Goal: Communication & Community: Answer question/provide support

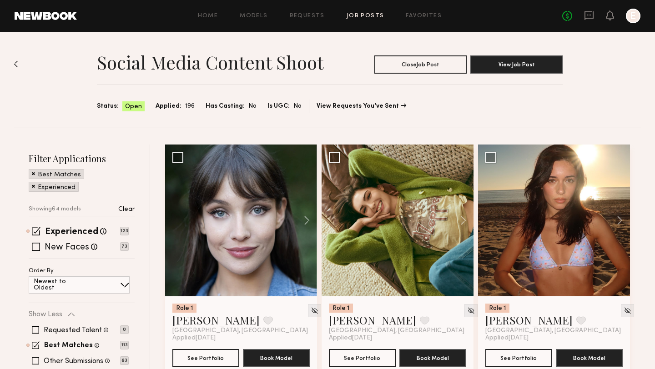
scroll to position [4929, 0]
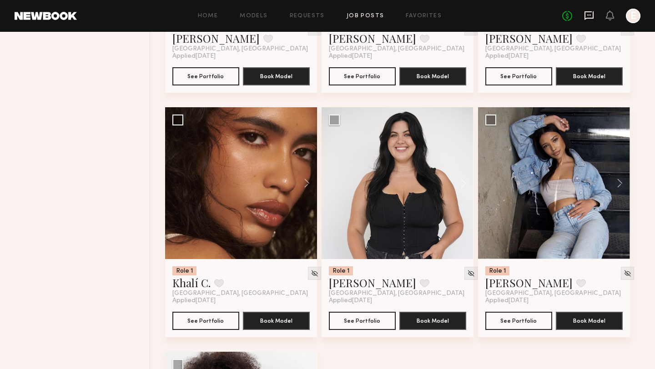
click at [587, 15] on icon at bounding box center [589, 15] width 10 height 10
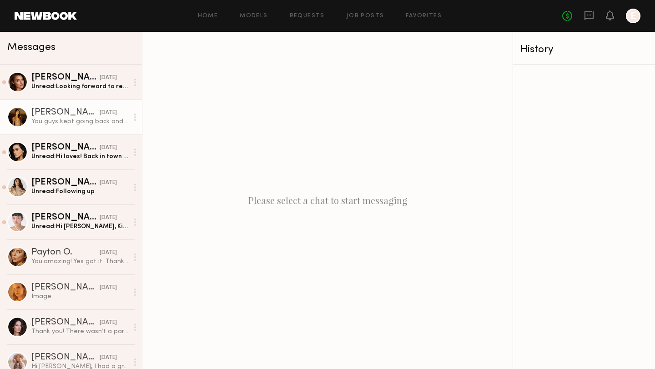
click at [73, 123] on div "You guys kept going back and forth on the no headbands/no audio, etc. i have do…" at bounding box center [79, 121] width 97 height 9
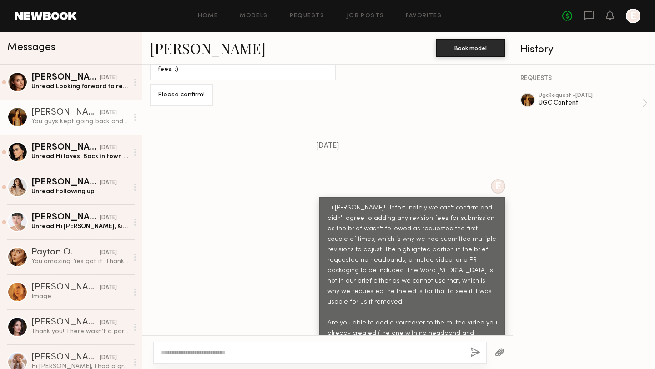
scroll to position [445, 0]
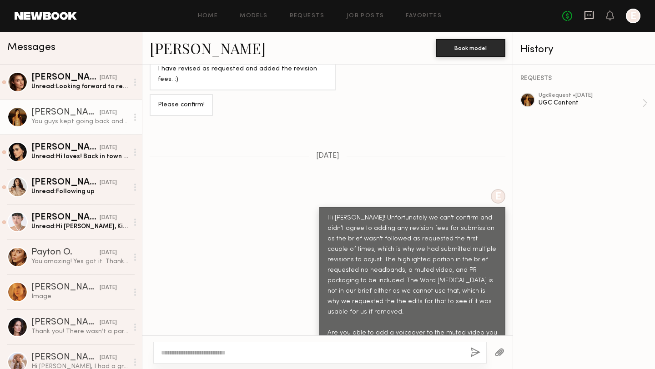
click at [590, 15] on icon at bounding box center [589, 15] width 4 height 1
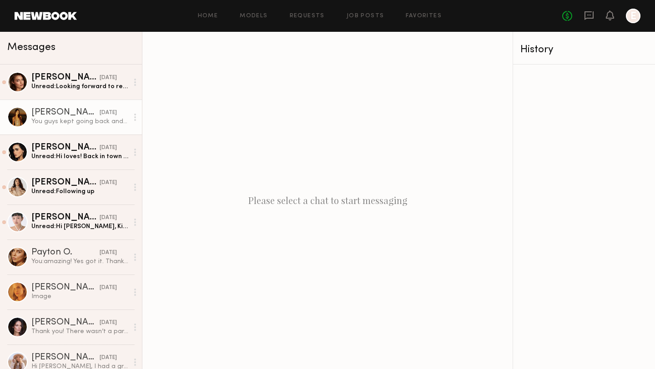
click at [44, 114] on div "[PERSON_NAME]" at bounding box center [65, 112] width 68 height 9
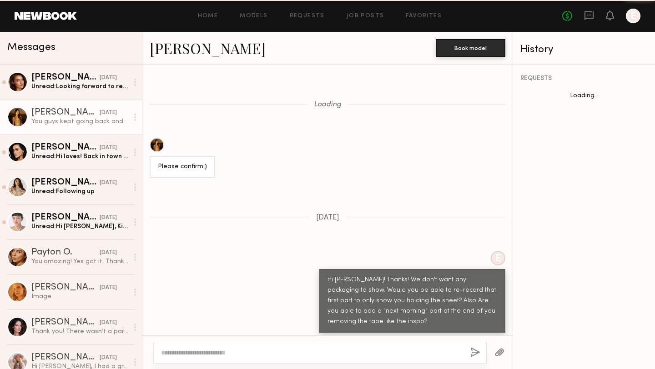
scroll to position [661, 0]
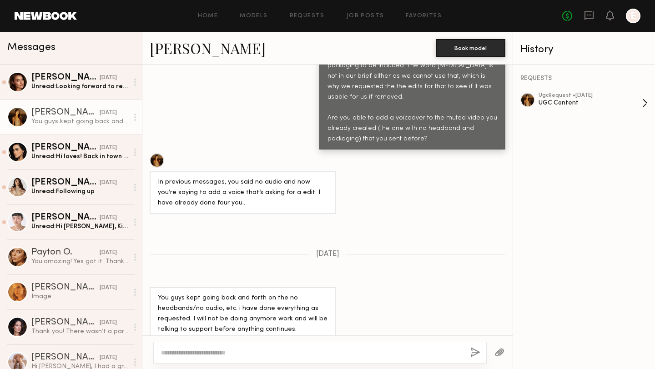
click at [543, 100] on div "UGC Content" at bounding box center [590, 103] width 104 height 9
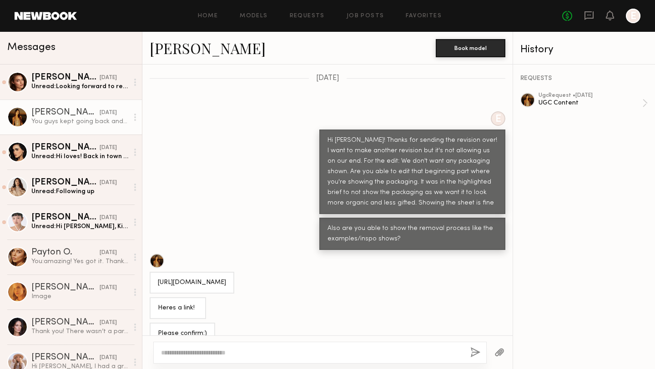
scroll to position [654, 0]
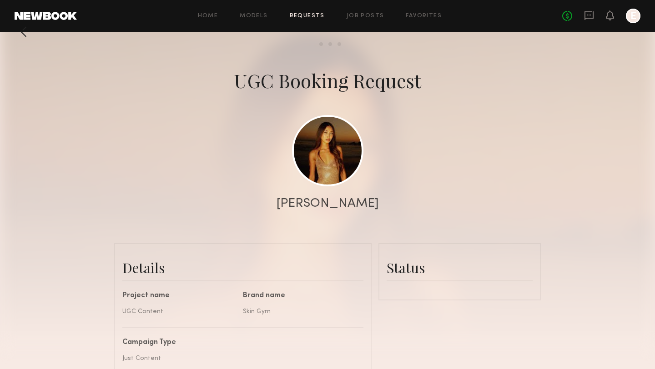
scroll to position [10, 0]
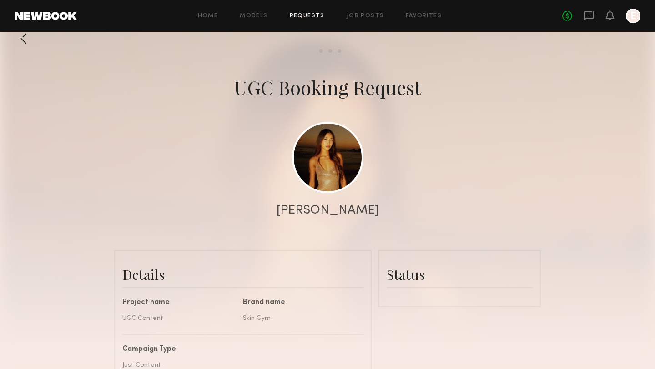
click at [413, 300] on common-border "Status Commit to Booking? Friendly reminder that bookings are commitments. Once…" at bounding box center [459, 278] width 162 height 57
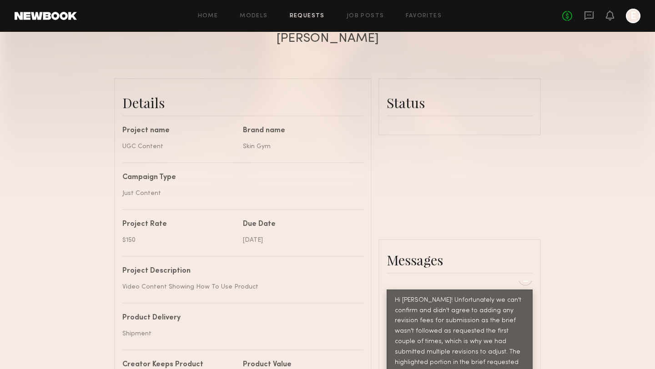
scroll to position [178, 0]
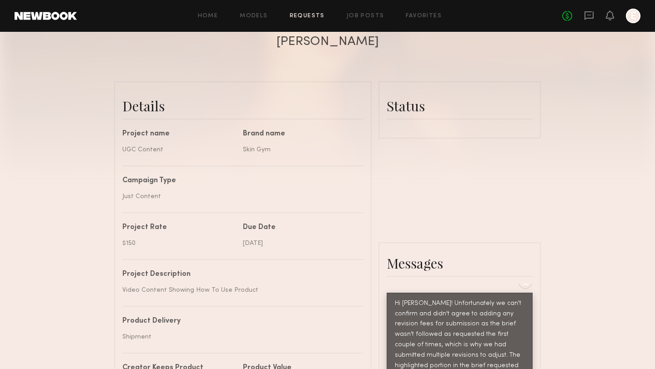
click at [428, 127] on div "Status" at bounding box center [459, 110] width 146 height 41
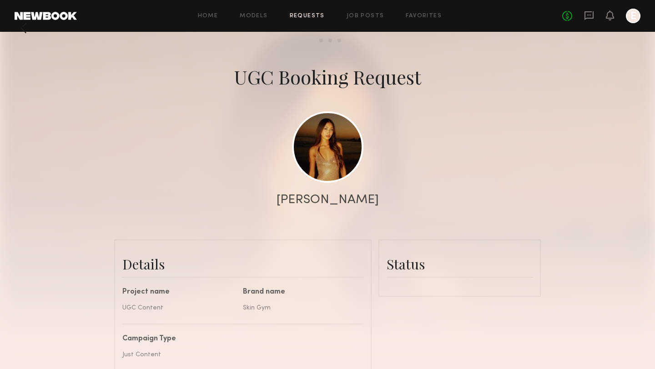
scroll to position [0, 0]
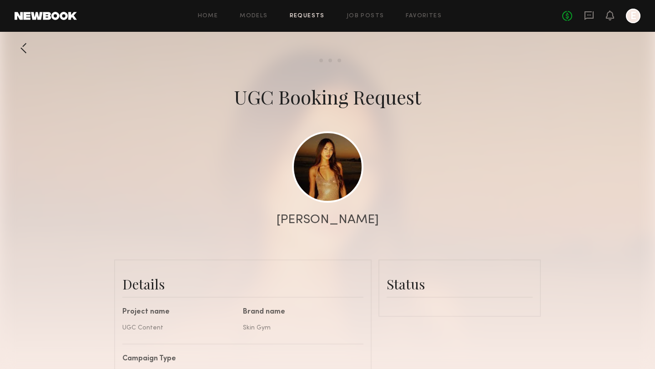
click at [410, 284] on div "Status" at bounding box center [459, 284] width 146 height 18
click at [423, 291] on div "Status" at bounding box center [459, 284] width 146 height 18
click at [423, 294] on div "Status" at bounding box center [459, 288] width 146 height 41
click at [417, 305] on div "Status" at bounding box center [459, 288] width 146 height 41
click at [586, 16] on icon at bounding box center [589, 15] width 10 height 10
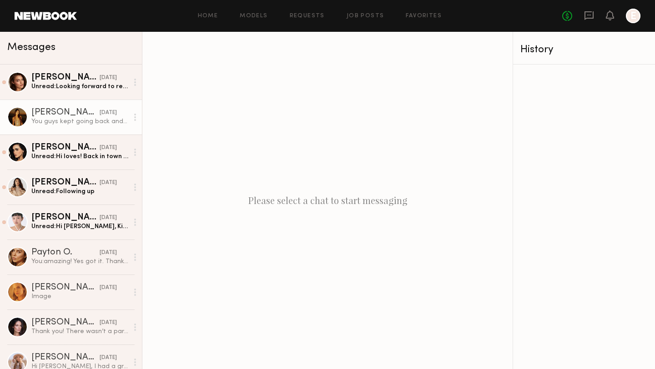
click at [40, 119] on div "You guys kept going back and forth on the no headbands/no audio, etc. i have do…" at bounding box center [79, 121] width 97 height 9
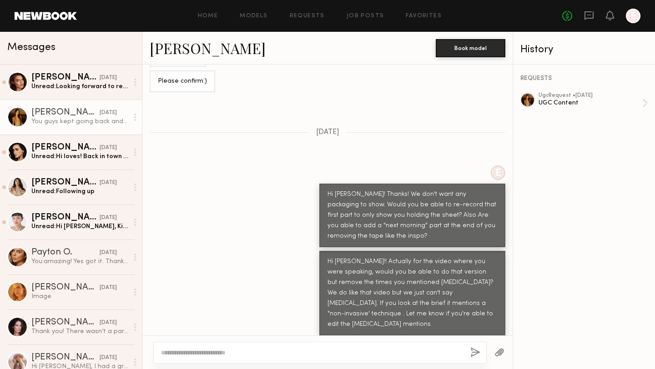
scroll to position [3407, 0]
